Goal: Task Accomplishment & Management: Use online tool/utility

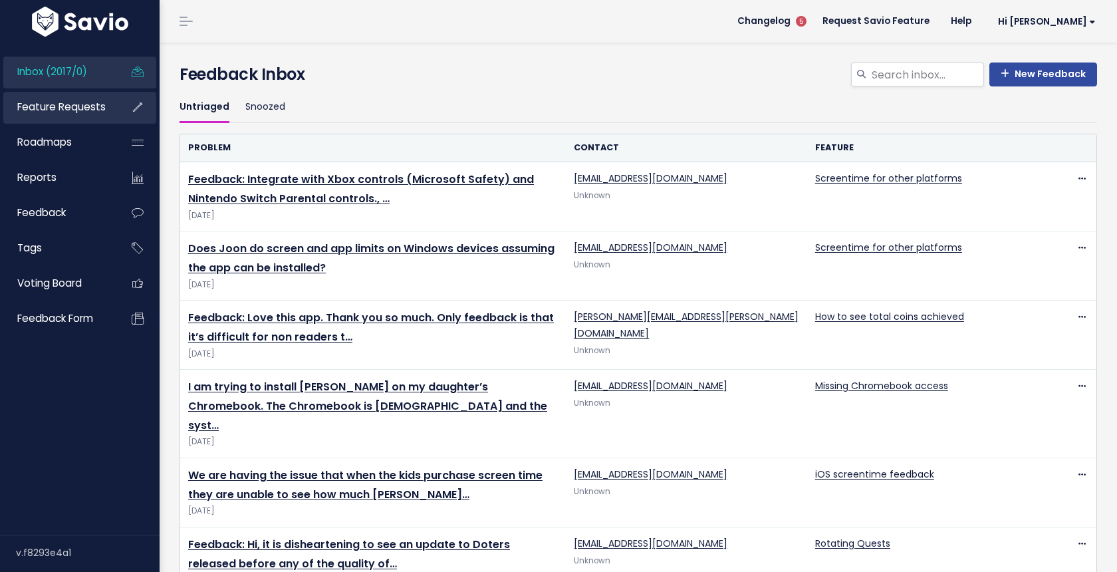
click at [55, 118] on link "Feature Requests" at bounding box center [56, 107] width 107 height 31
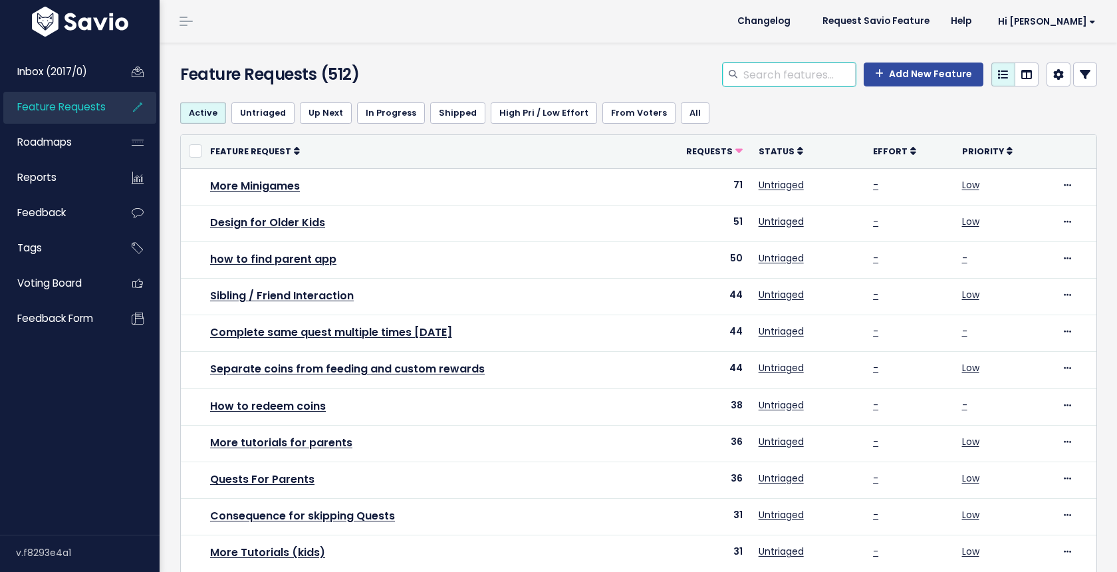
click at [808, 77] on input "search" at bounding box center [799, 74] width 114 height 24
type input "a"
type input "saving"
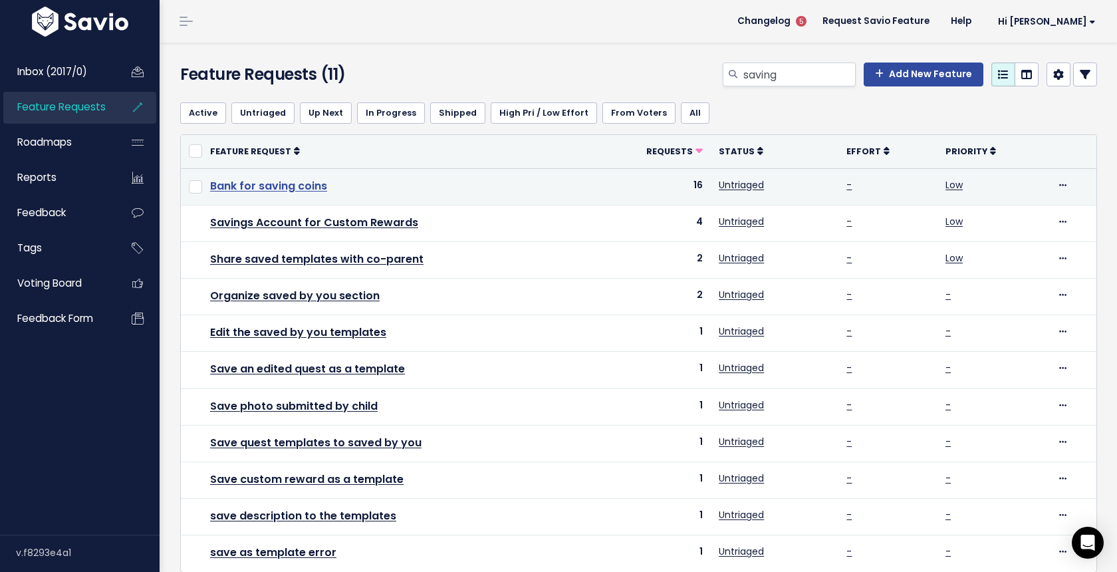
click at [321, 189] on link "Bank for saving coins" at bounding box center [268, 185] width 117 height 15
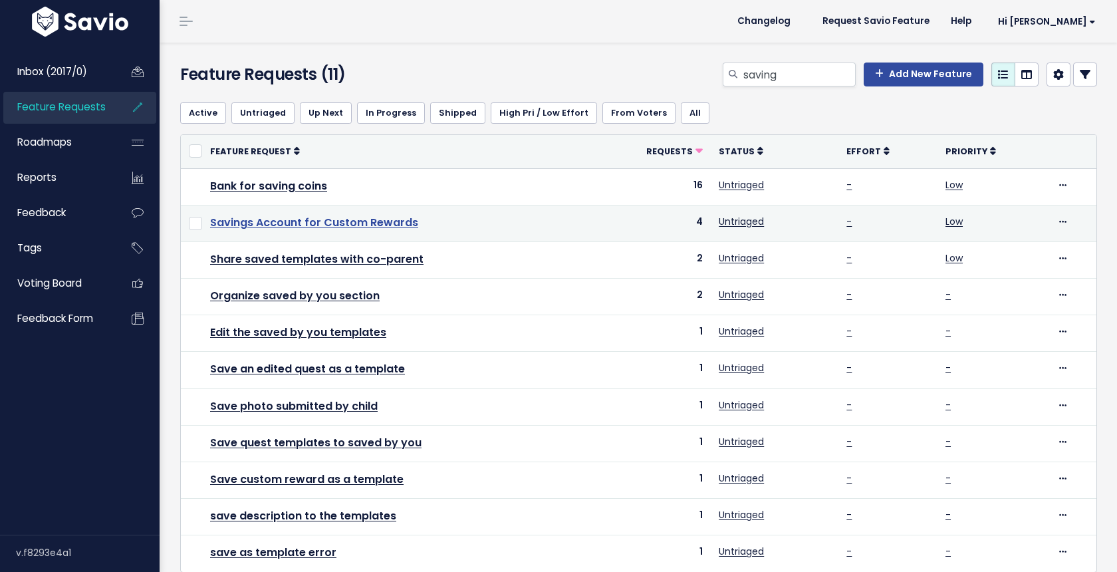
click at [358, 221] on link "Savings Account for Custom Rewards" at bounding box center [314, 222] width 208 height 15
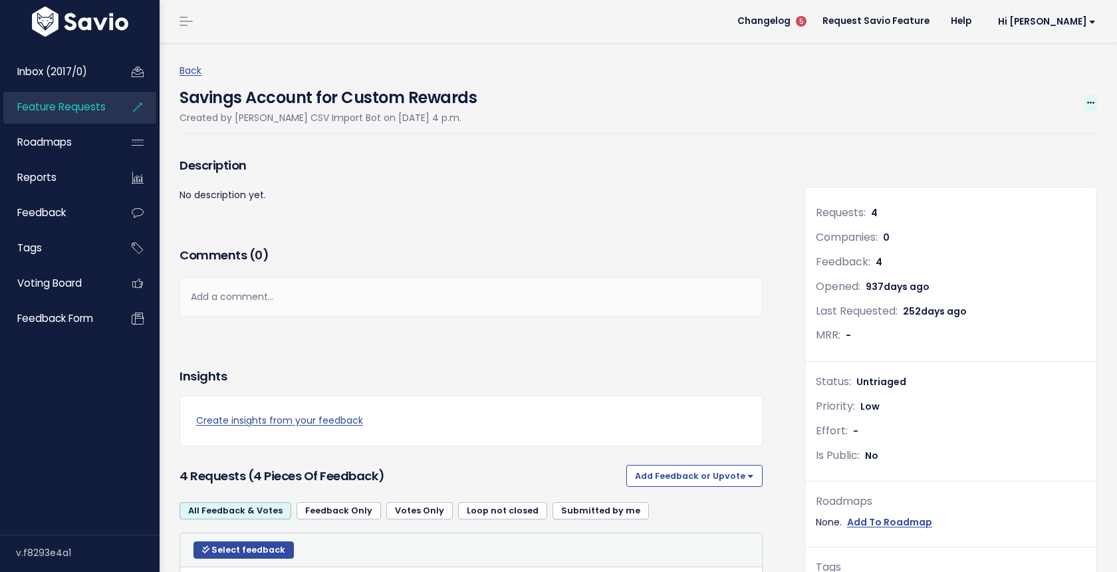
click at [1092, 95] on span at bounding box center [1090, 102] width 13 height 17
click at [1044, 156] on link "Merge" at bounding box center [1045, 166] width 98 height 26
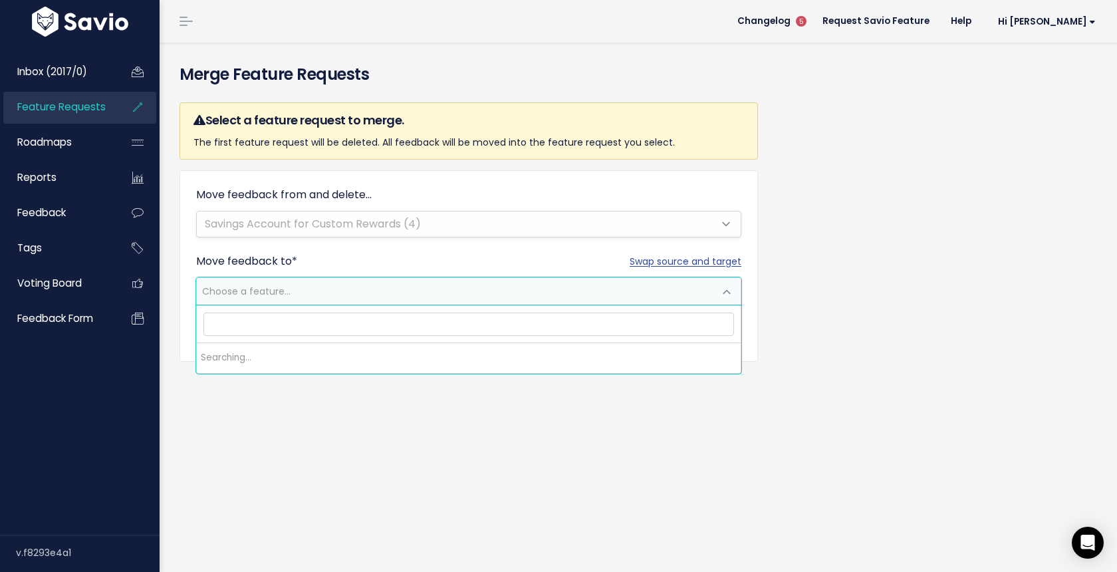
click at [309, 292] on span "Choose a feature..." at bounding box center [455, 291] width 517 height 27
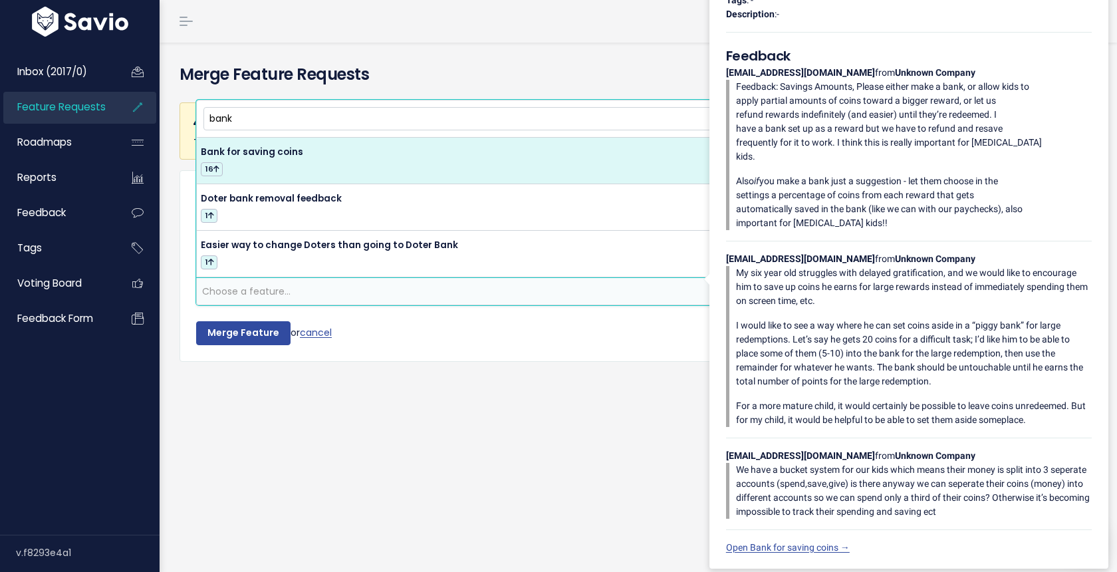
type input "bank"
select select "32118"
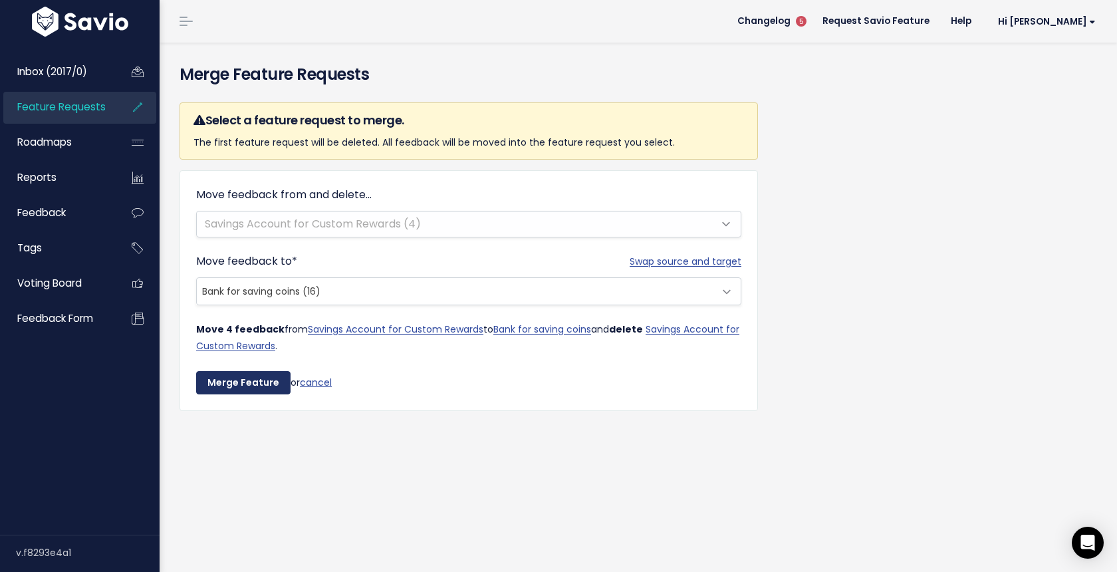
click at [239, 378] on input "Merge Feature" at bounding box center [243, 383] width 94 height 24
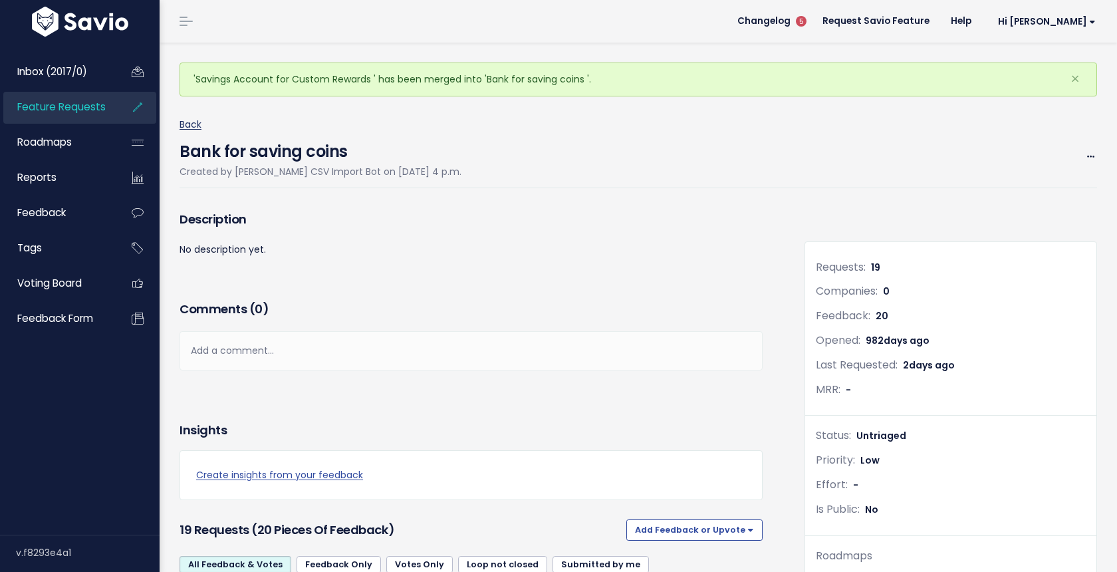
click at [185, 124] on link "Back" at bounding box center [190, 124] width 22 height 13
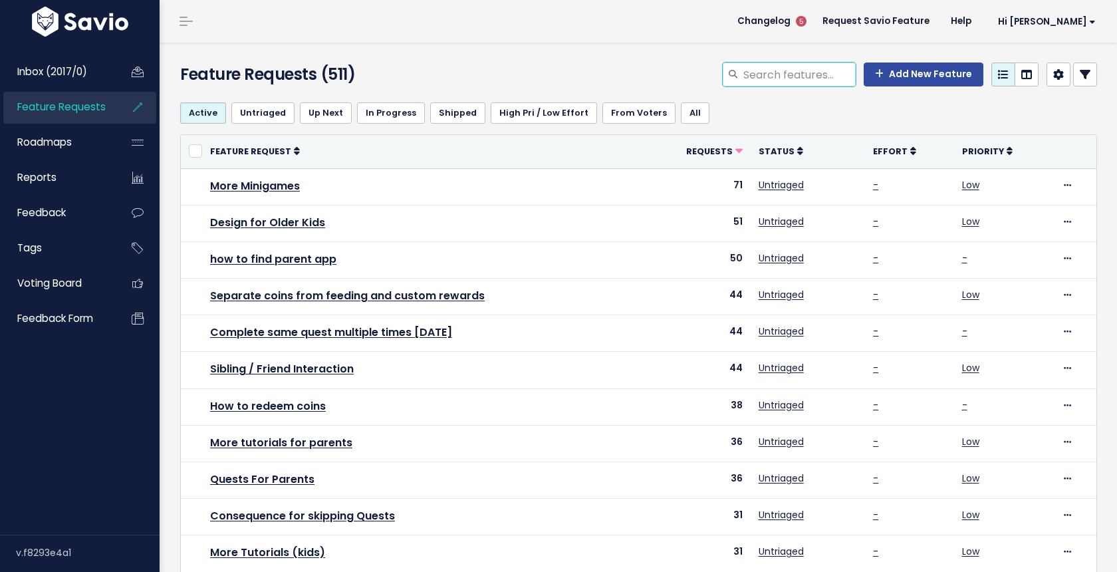
drag, startPoint x: 797, startPoint y: 67, endPoint x: 797, endPoint y: 51, distance: 16.0
click at [797, 64] on input "search" at bounding box center [799, 74] width 114 height 24
type input "bank\"
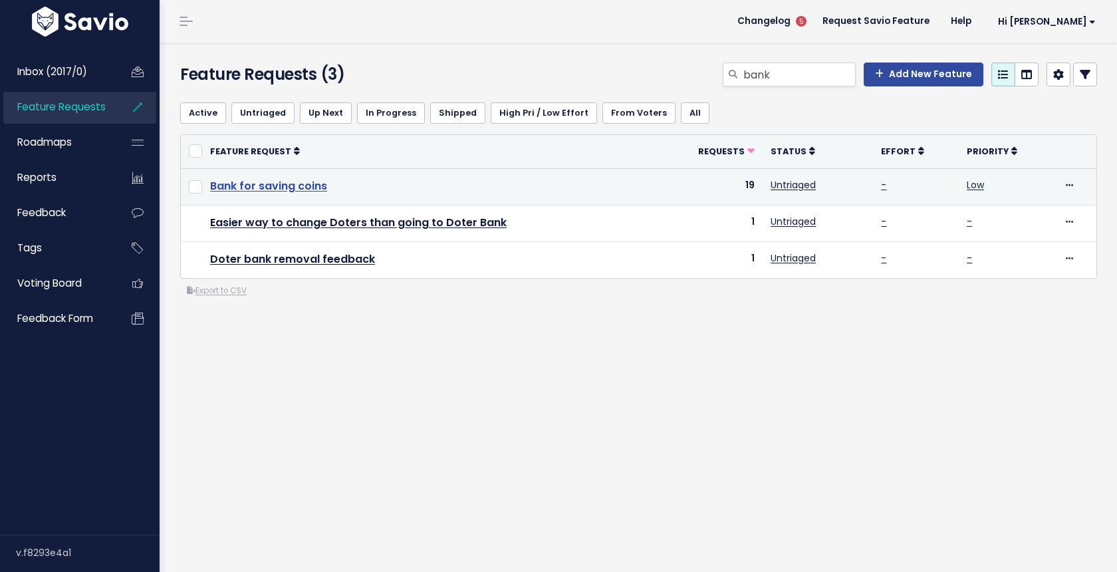
click at [261, 187] on link "Bank for saving coins" at bounding box center [268, 185] width 117 height 15
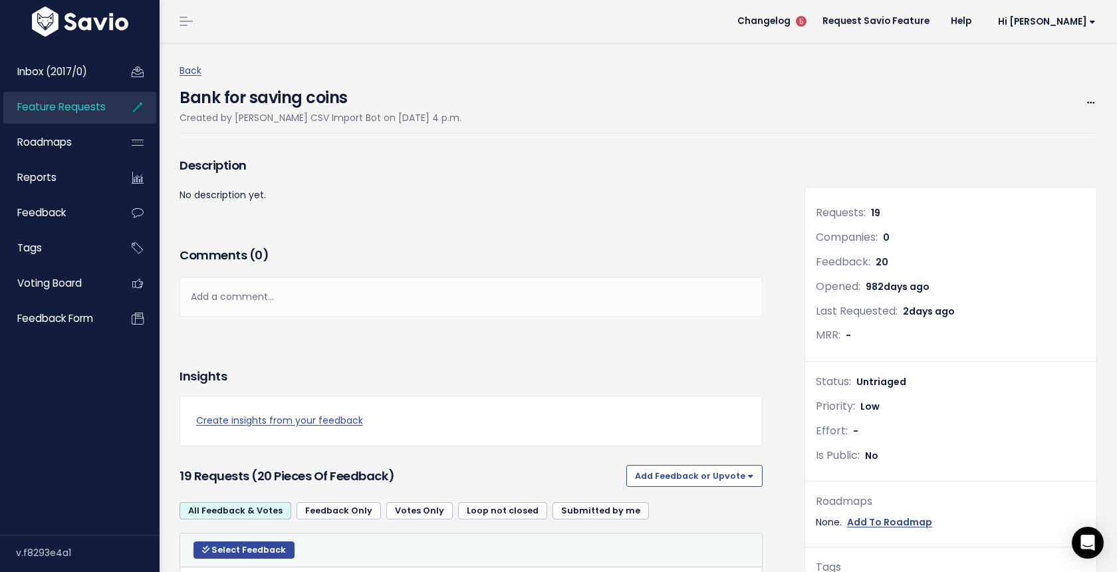
click at [93, 100] on span "Feature Requests" at bounding box center [61, 107] width 88 height 14
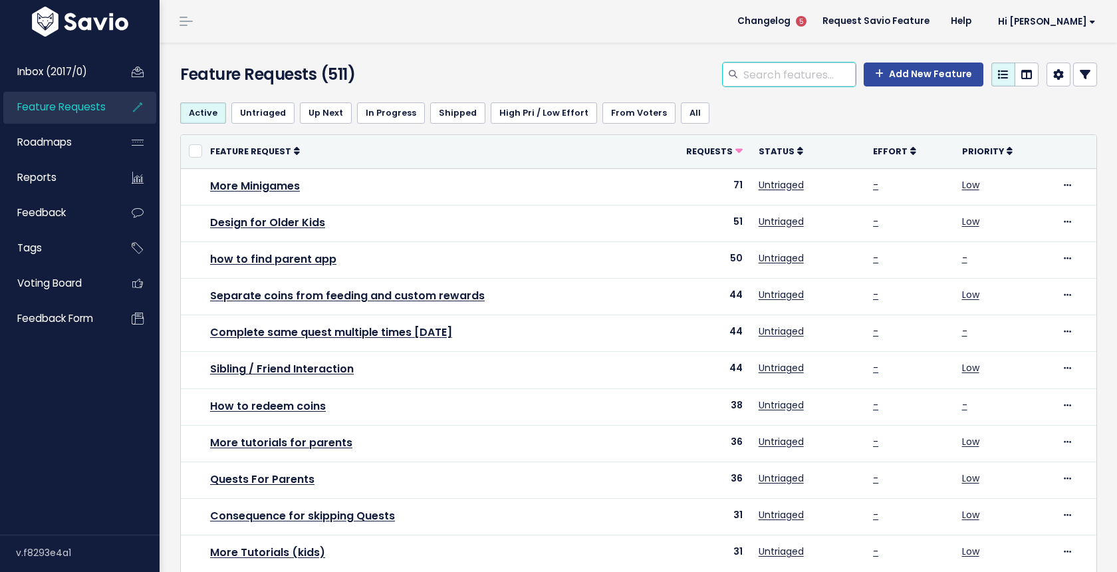
click at [767, 77] on input "search" at bounding box center [799, 74] width 114 height 24
type input "seperate"
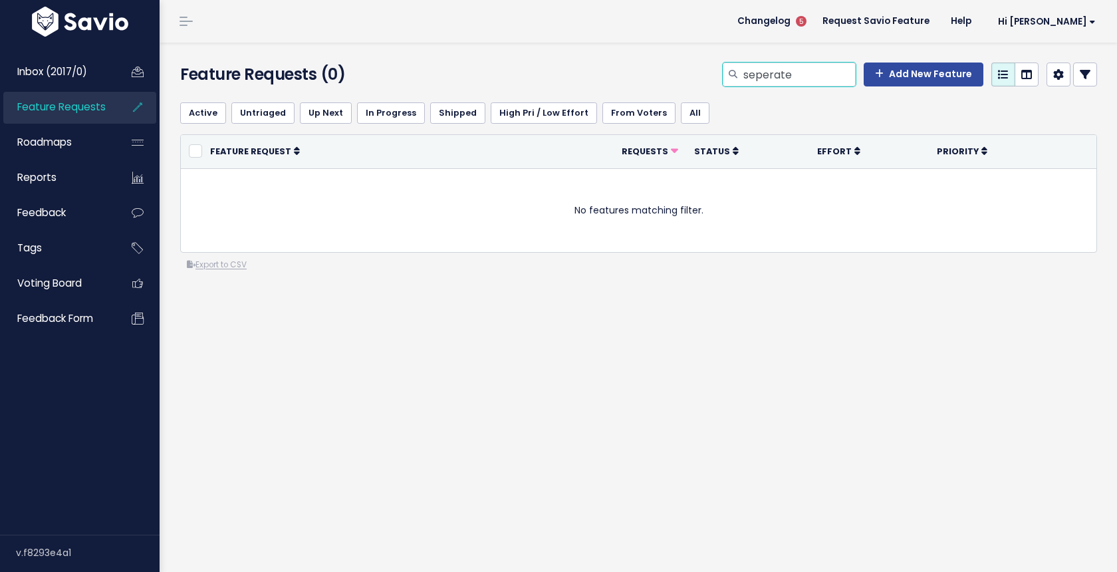
click at [770, 78] on input "seperate" at bounding box center [799, 74] width 114 height 24
type input "separate"
